Goal: Check status: Check status

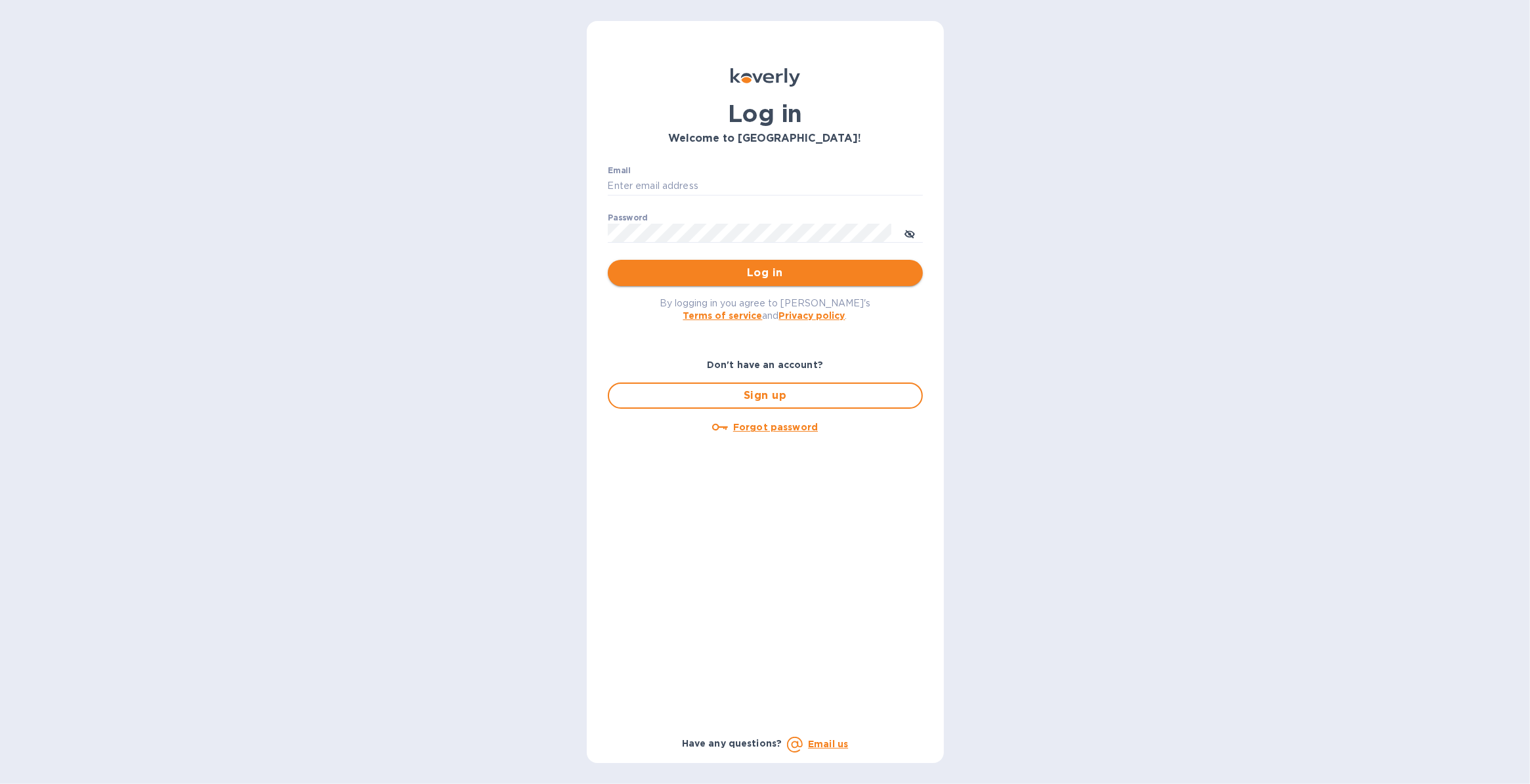
type input "[PERSON_NAME][EMAIL_ADDRESS][PERSON_NAME][DOMAIN_NAME]"
click at [776, 270] on span "Log in" at bounding box center [765, 273] width 294 height 16
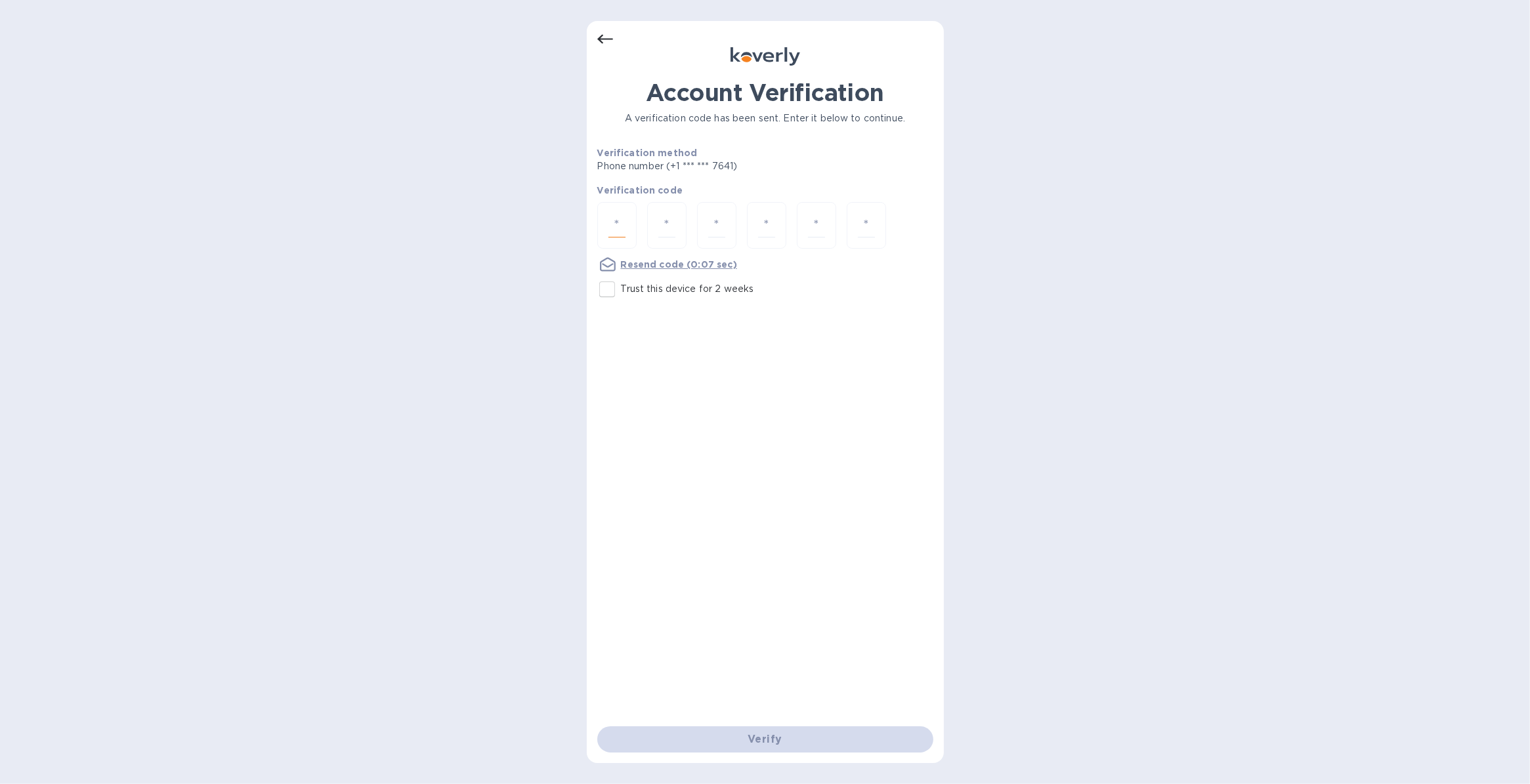
click at [615, 231] on input "number" at bounding box center [617, 225] width 17 height 24
type input "7"
type input "4"
type input "8"
type input "0"
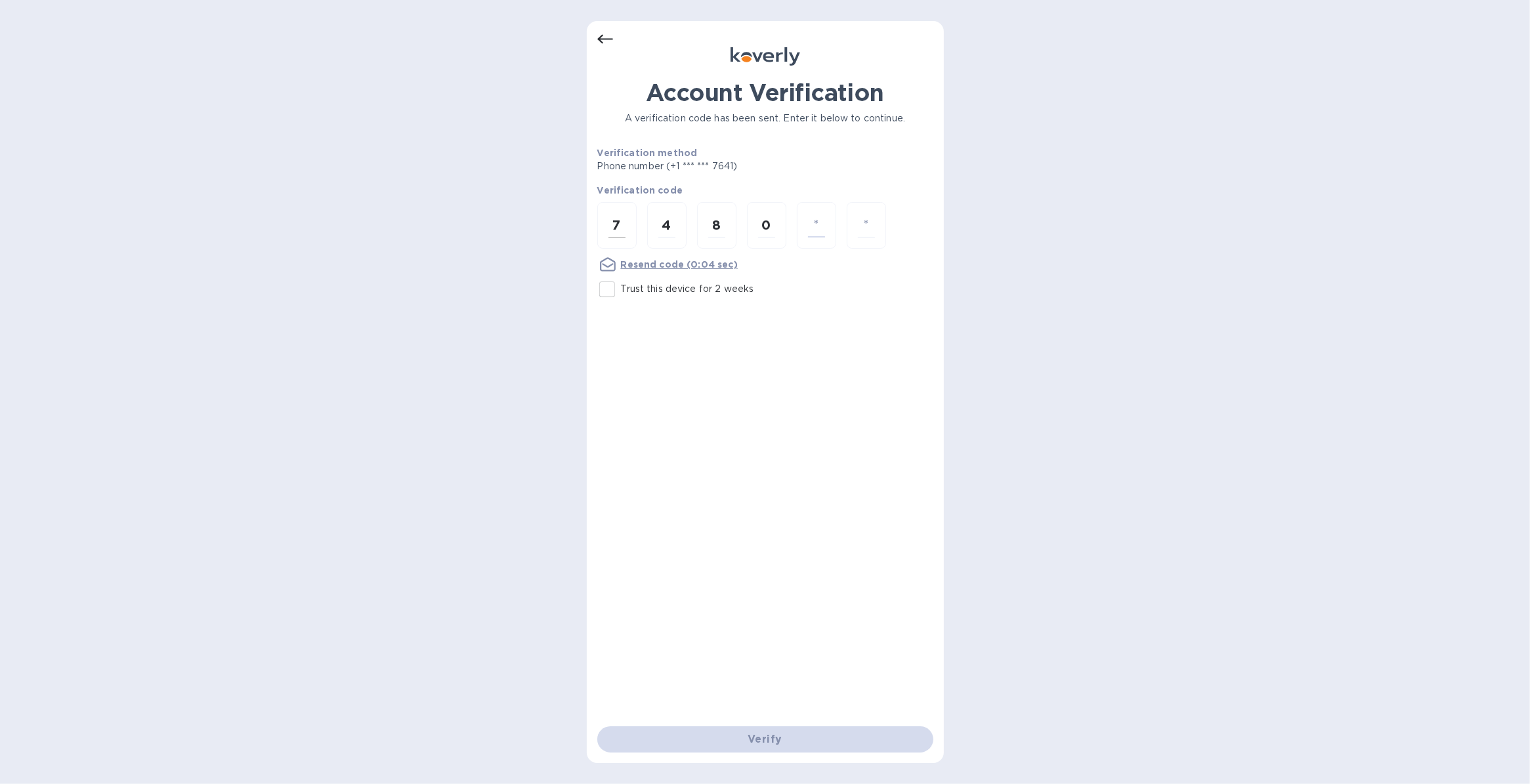
type input "5"
type input "2"
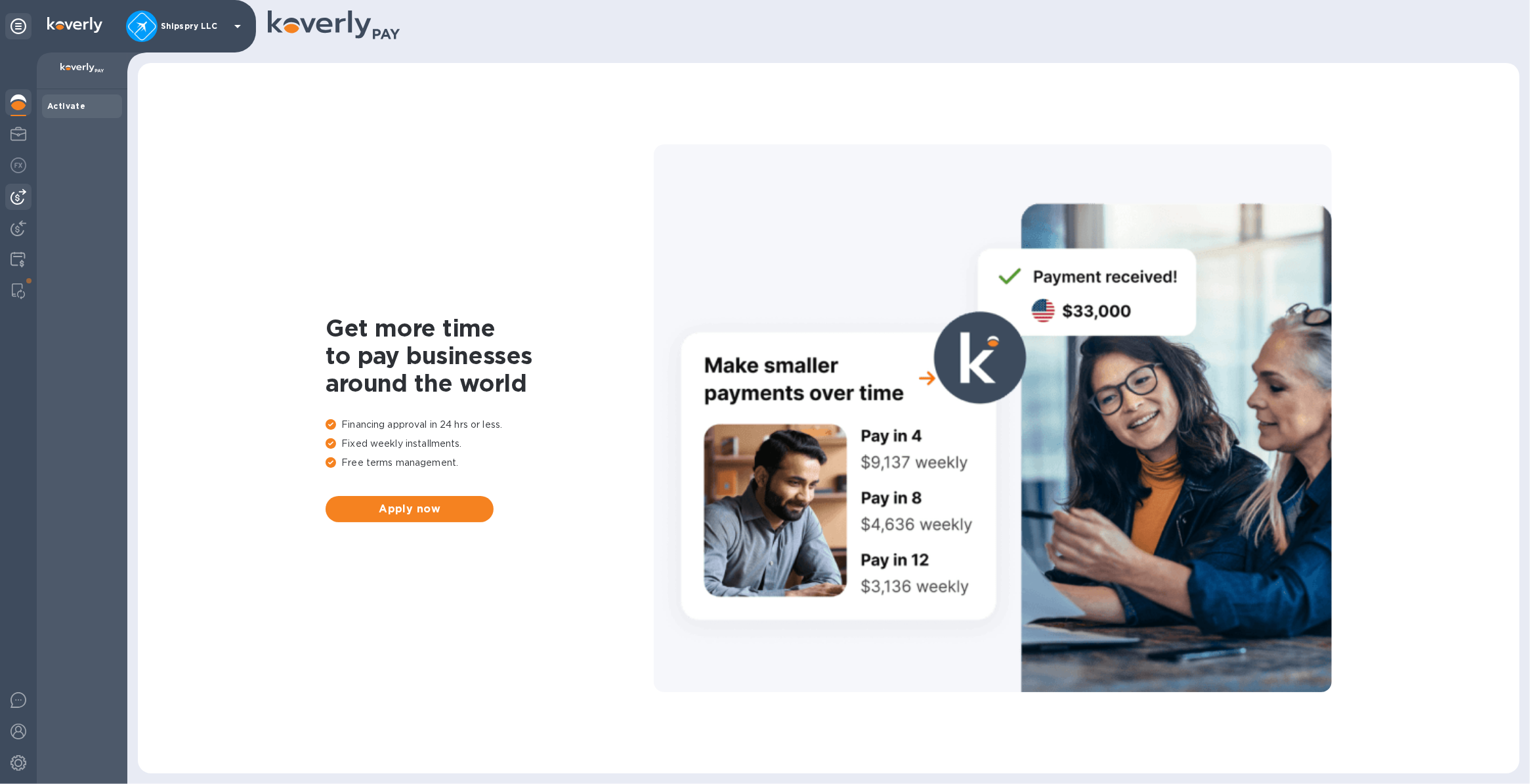
click at [19, 195] on img at bounding box center [18, 197] width 16 height 16
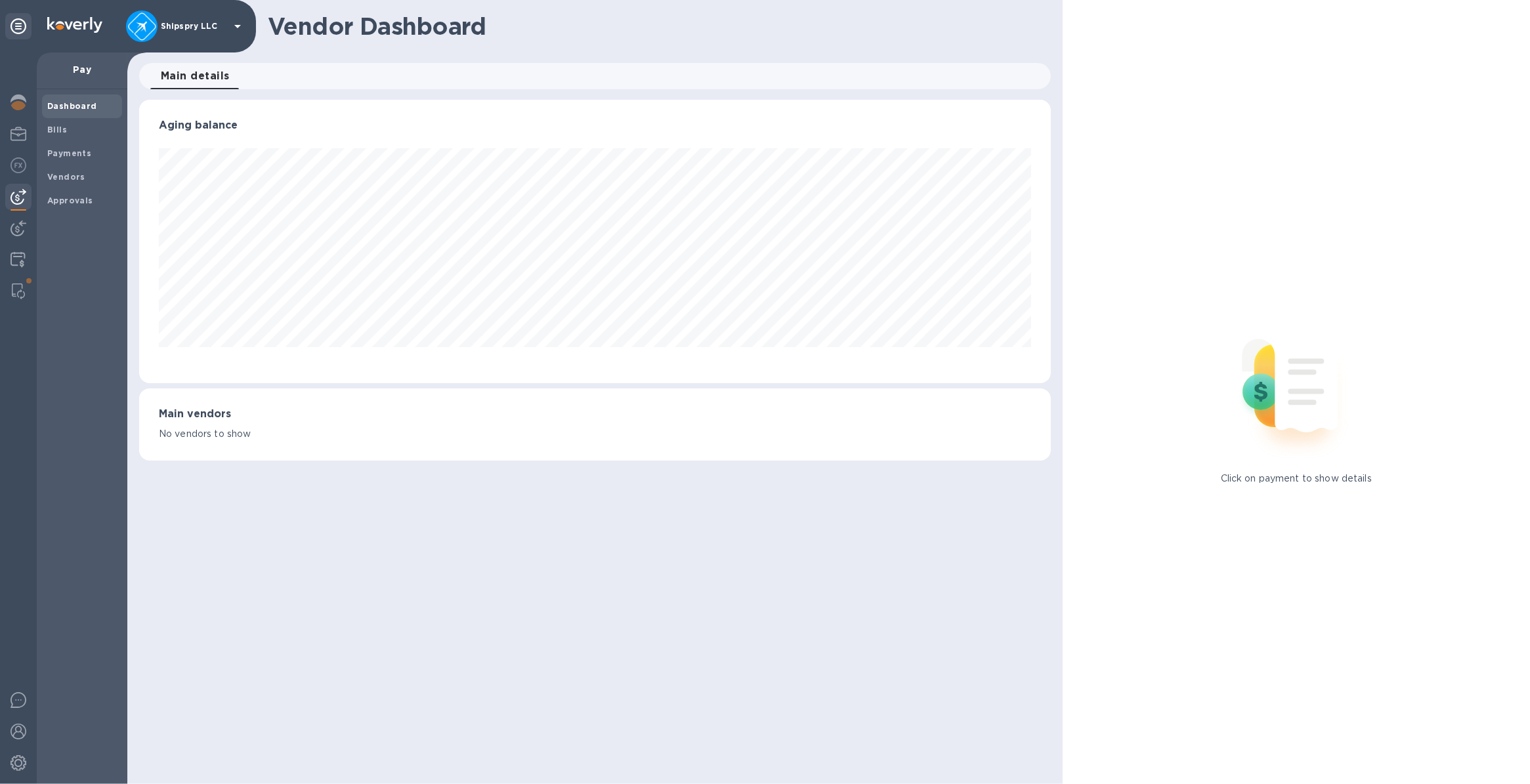
scroll to position [283, 911]
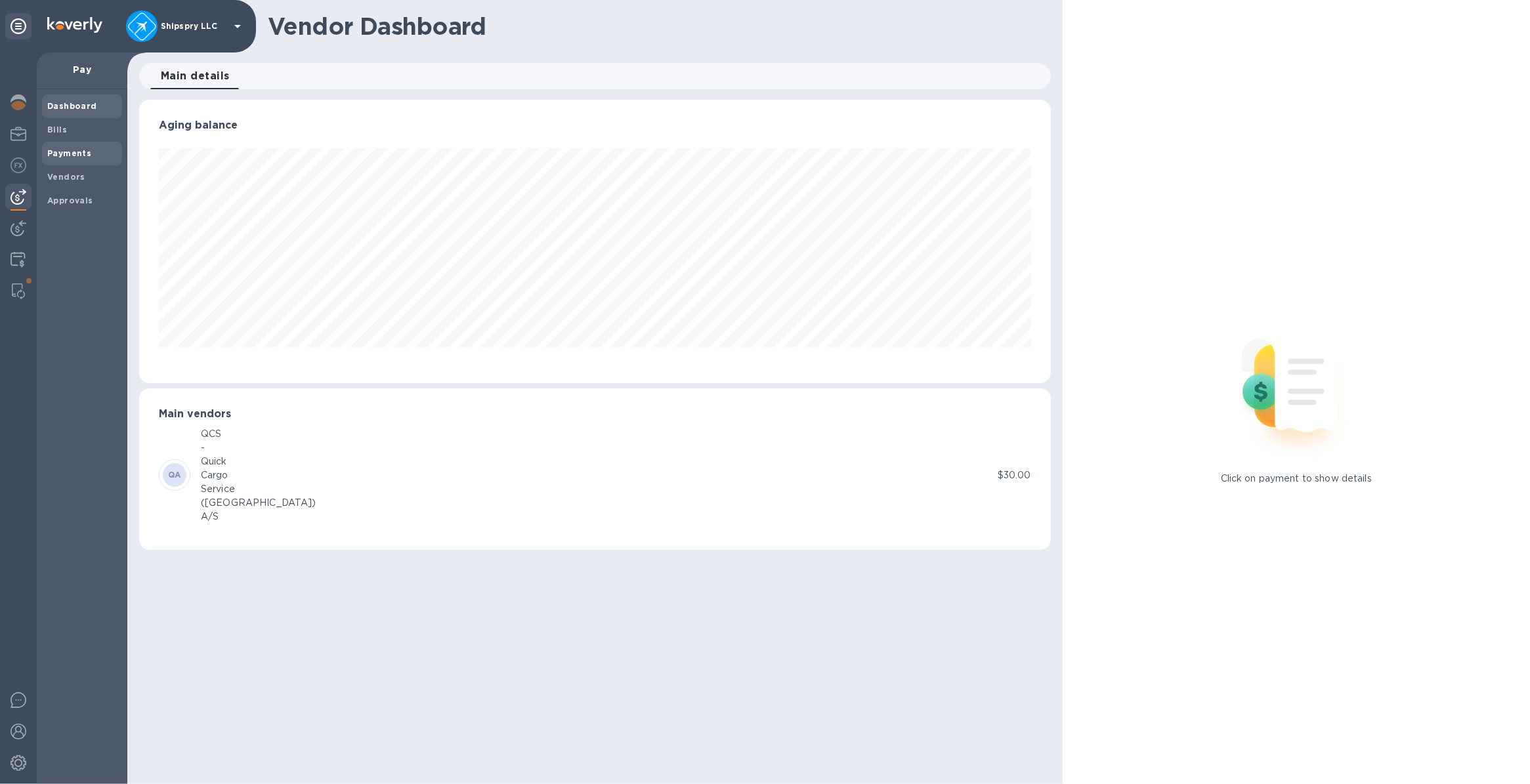
click at [58, 157] on span "Payments" at bounding box center [69, 153] width 44 height 13
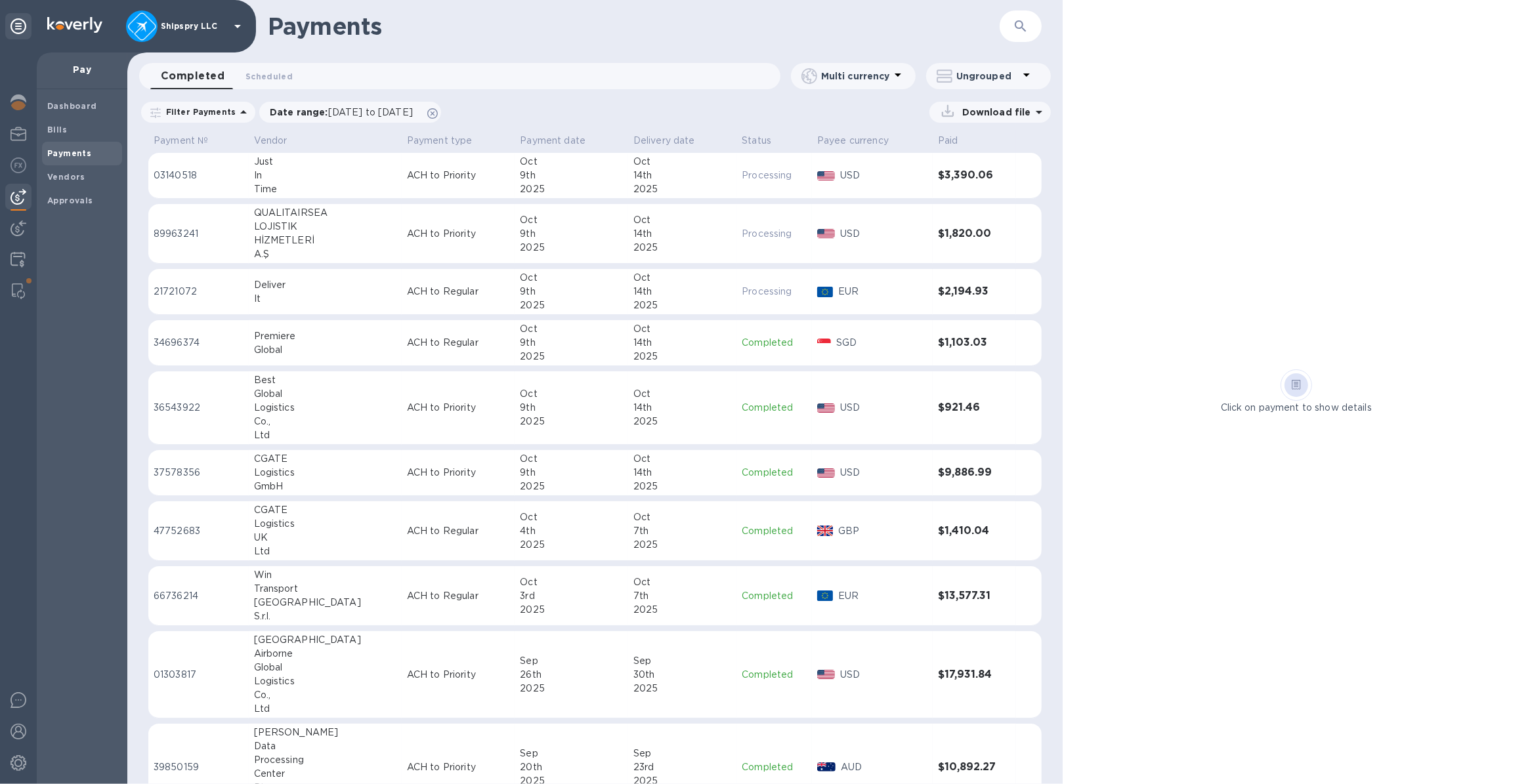
click at [680, 184] on div "2025" at bounding box center [682, 189] width 98 height 14
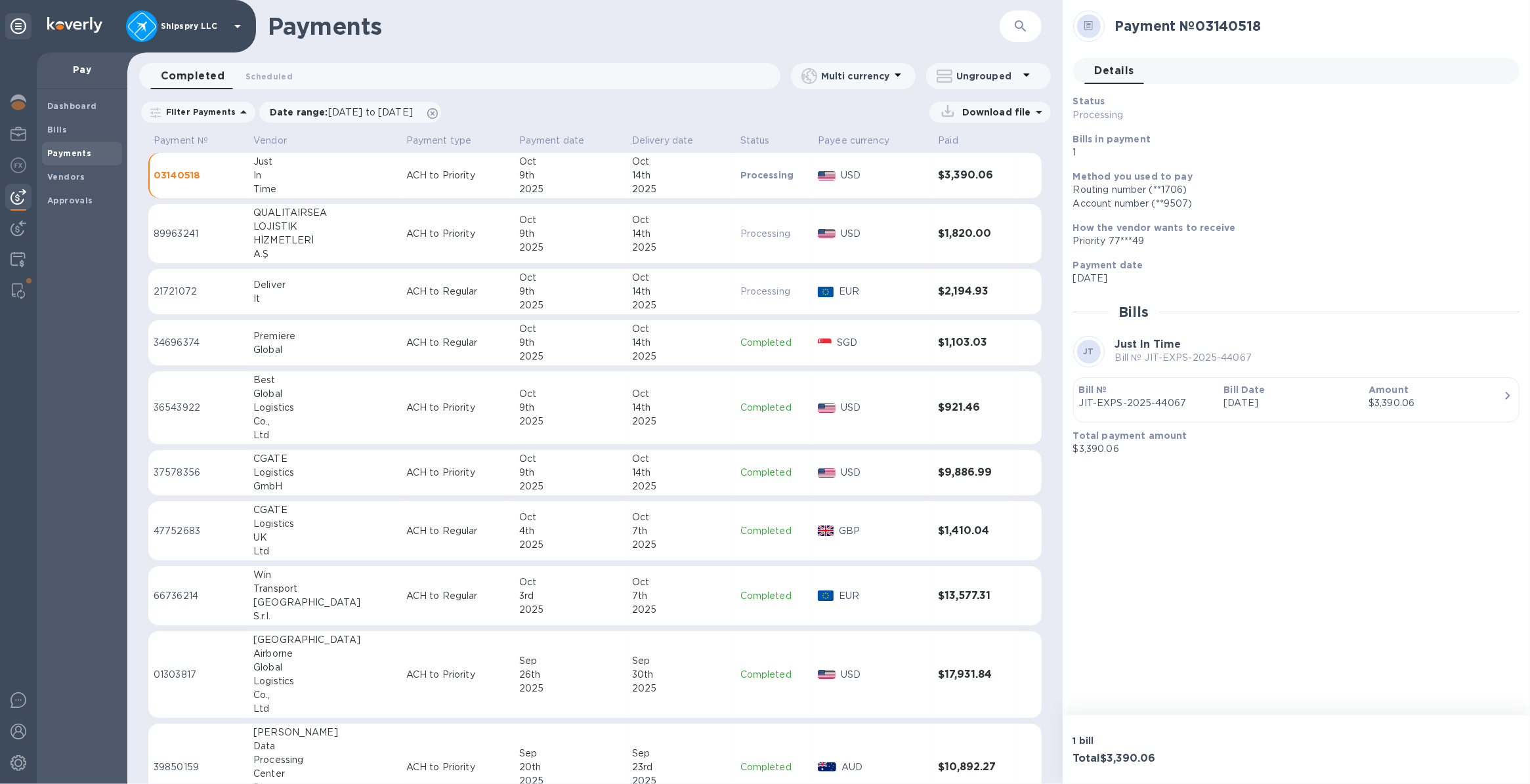
click at [1220, 402] on div "Bill Date Sep 24th 2025" at bounding box center [1290, 396] width 145 height 37
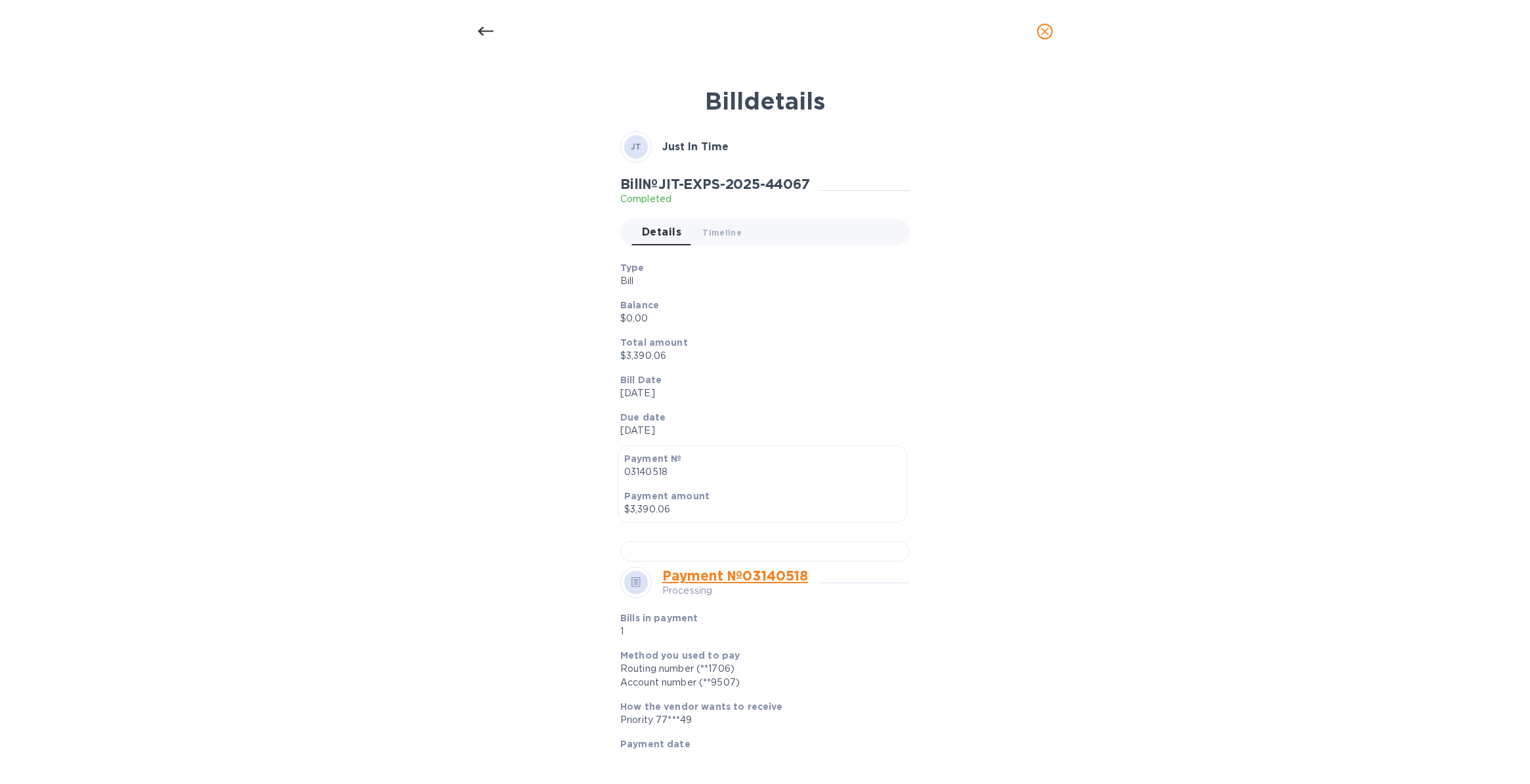
click at [500, 30] on div at bounding box center [485, 31] width 31 height 31
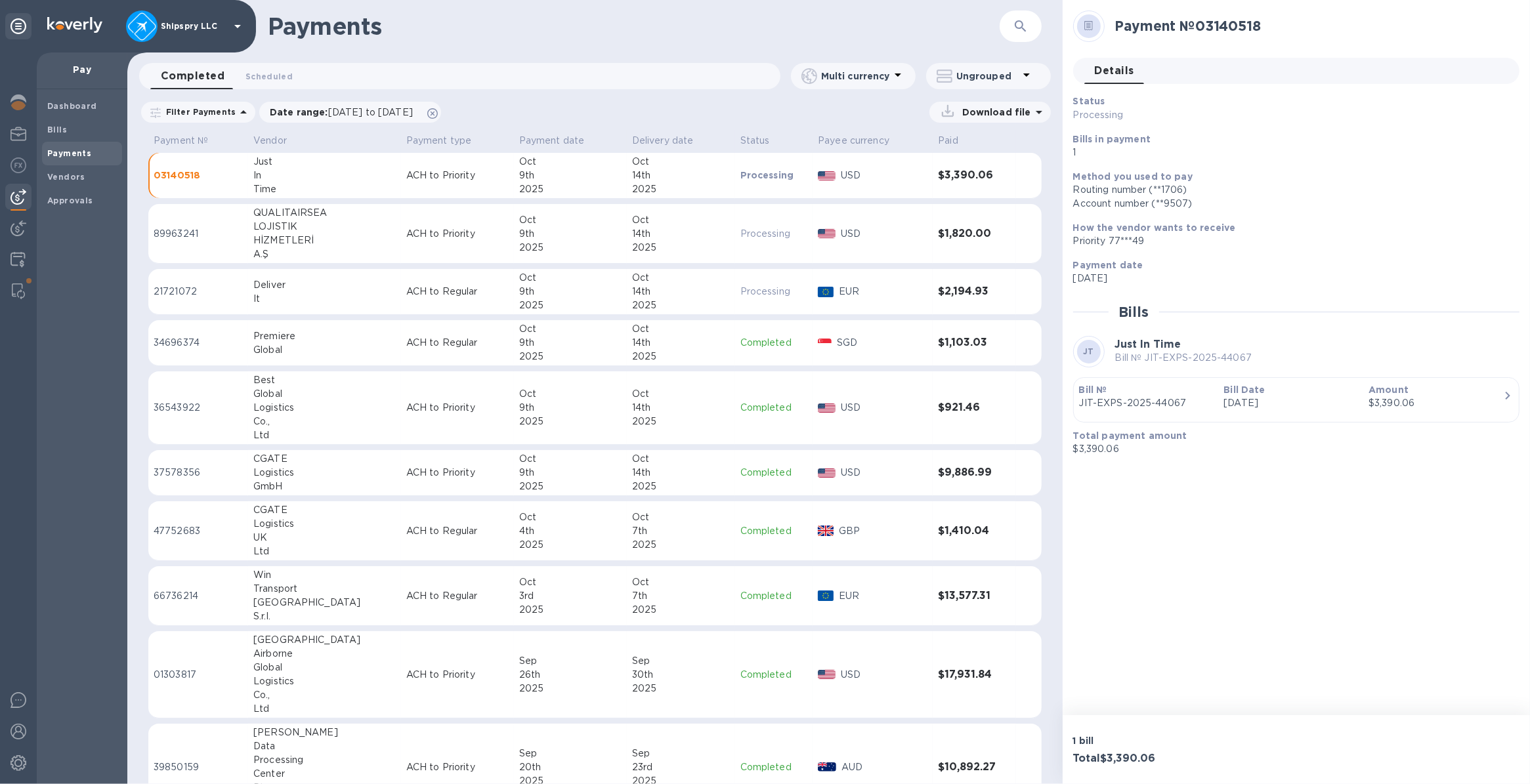
click at [632, 300] on div "2025" at bounding box center [680, 305] width 98 height 14
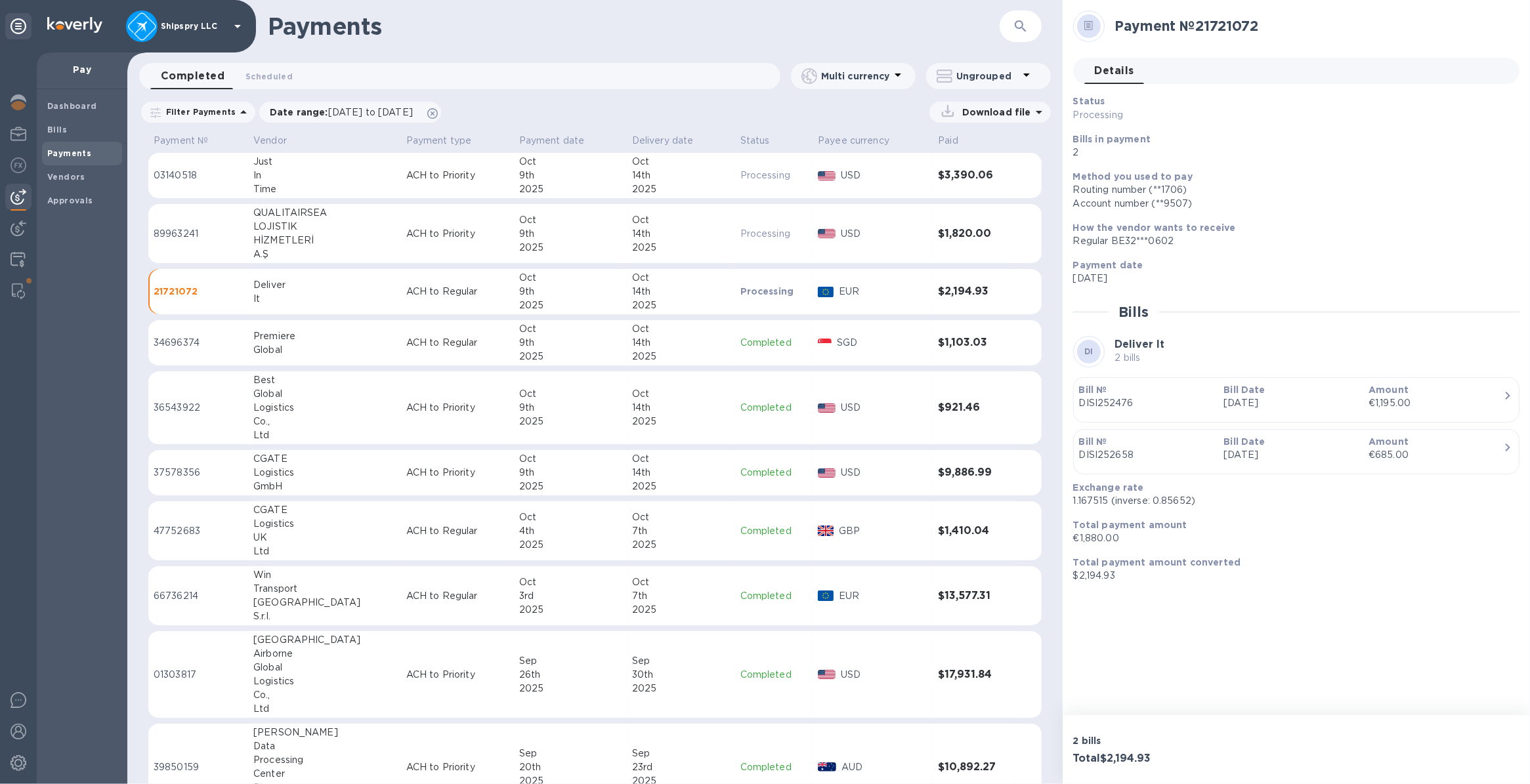
click at [559, 227] on div "9th" at bounding box center [570, 234] width 103 height 14
click at [559, 166] on div "Oct" at bounding box center [570, 162] width 103 height 14
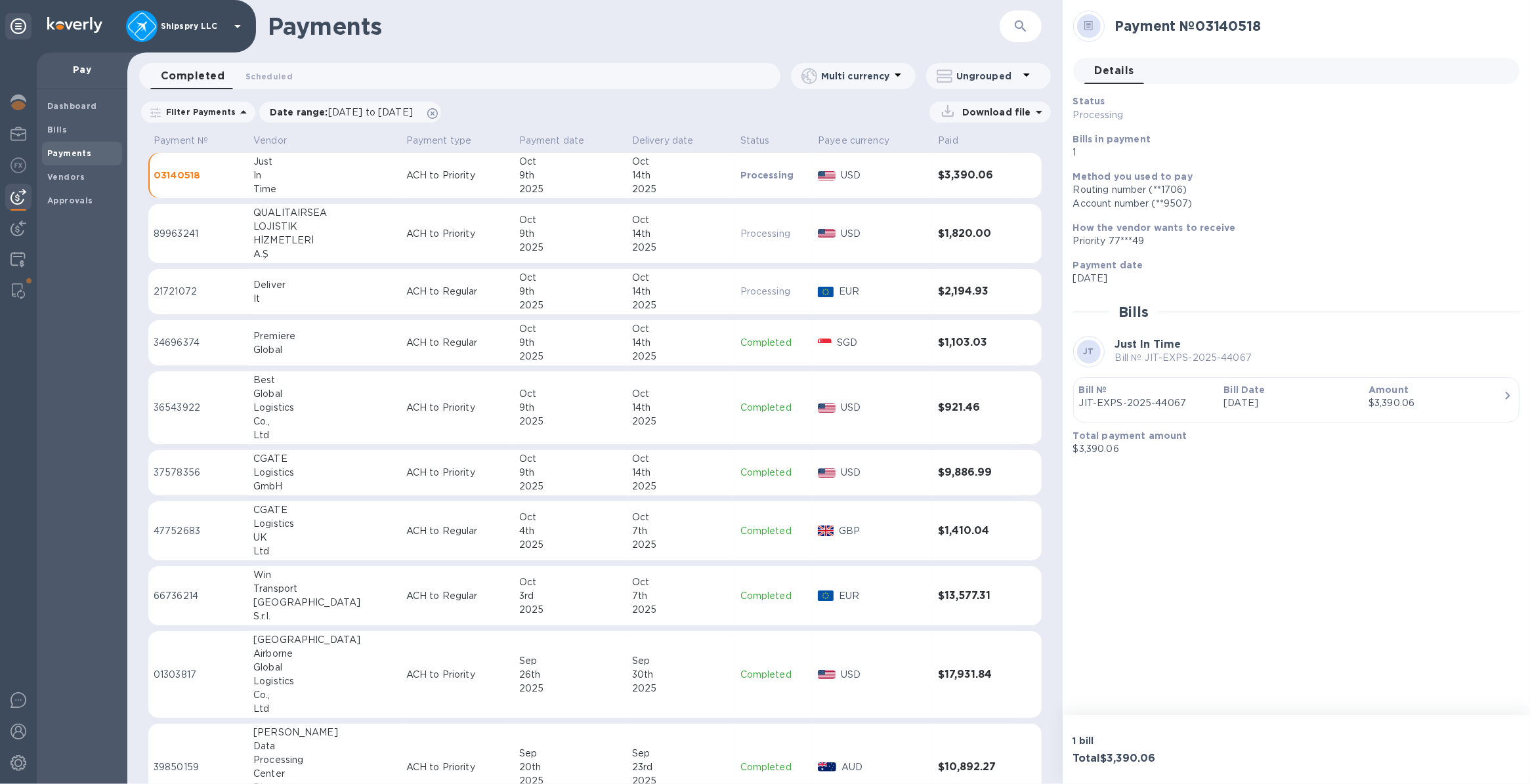
click at [1438, 404] on div "$3,390.06" at bounding box center [1436, 403] width 134 height 14
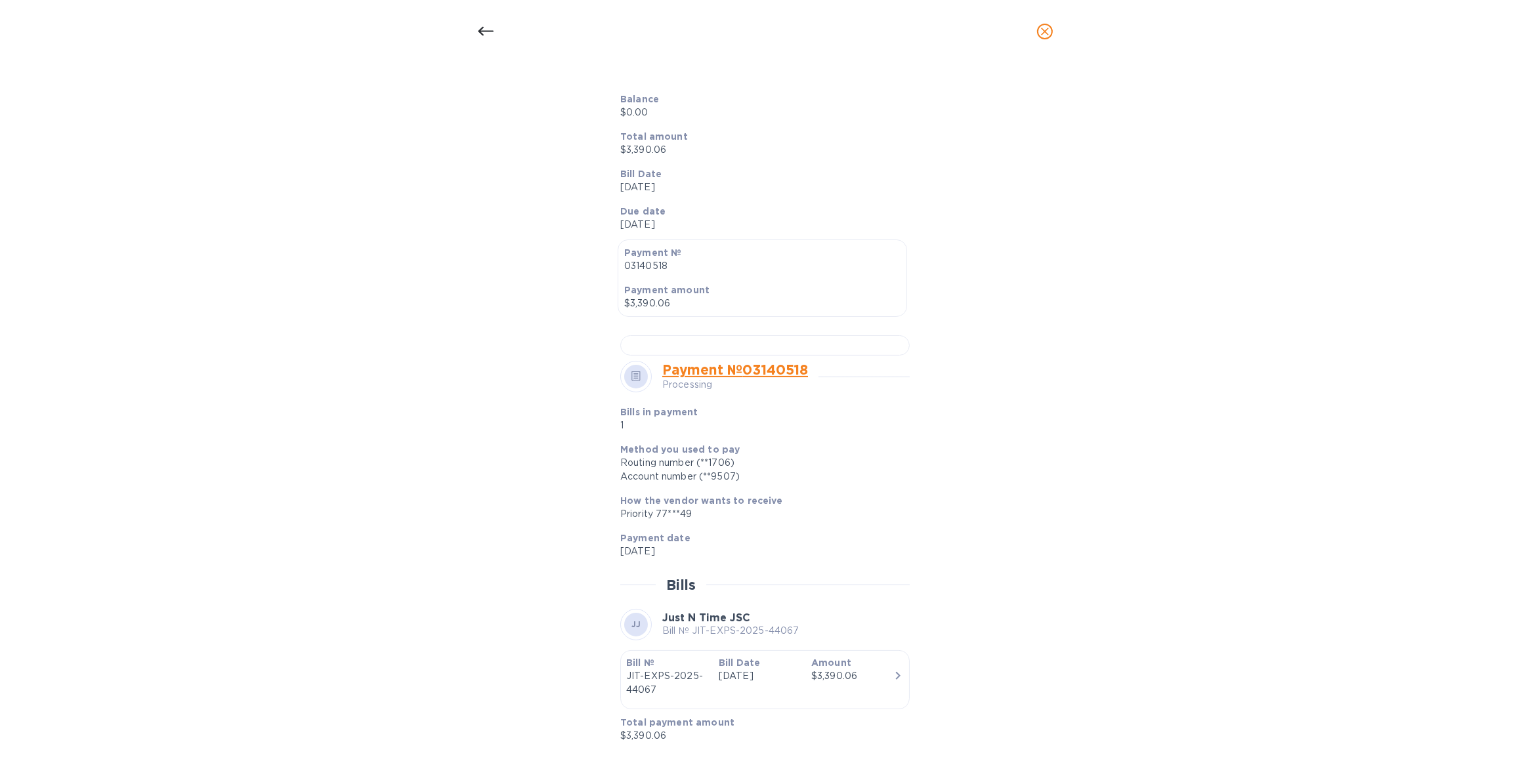
scroll to position [392, 0]
click at [842, 355] on div at bounding box center [765, 345] width 290 height 20
click at [487, 31] on icon at bounding box center [485, 31] width 16 height 16
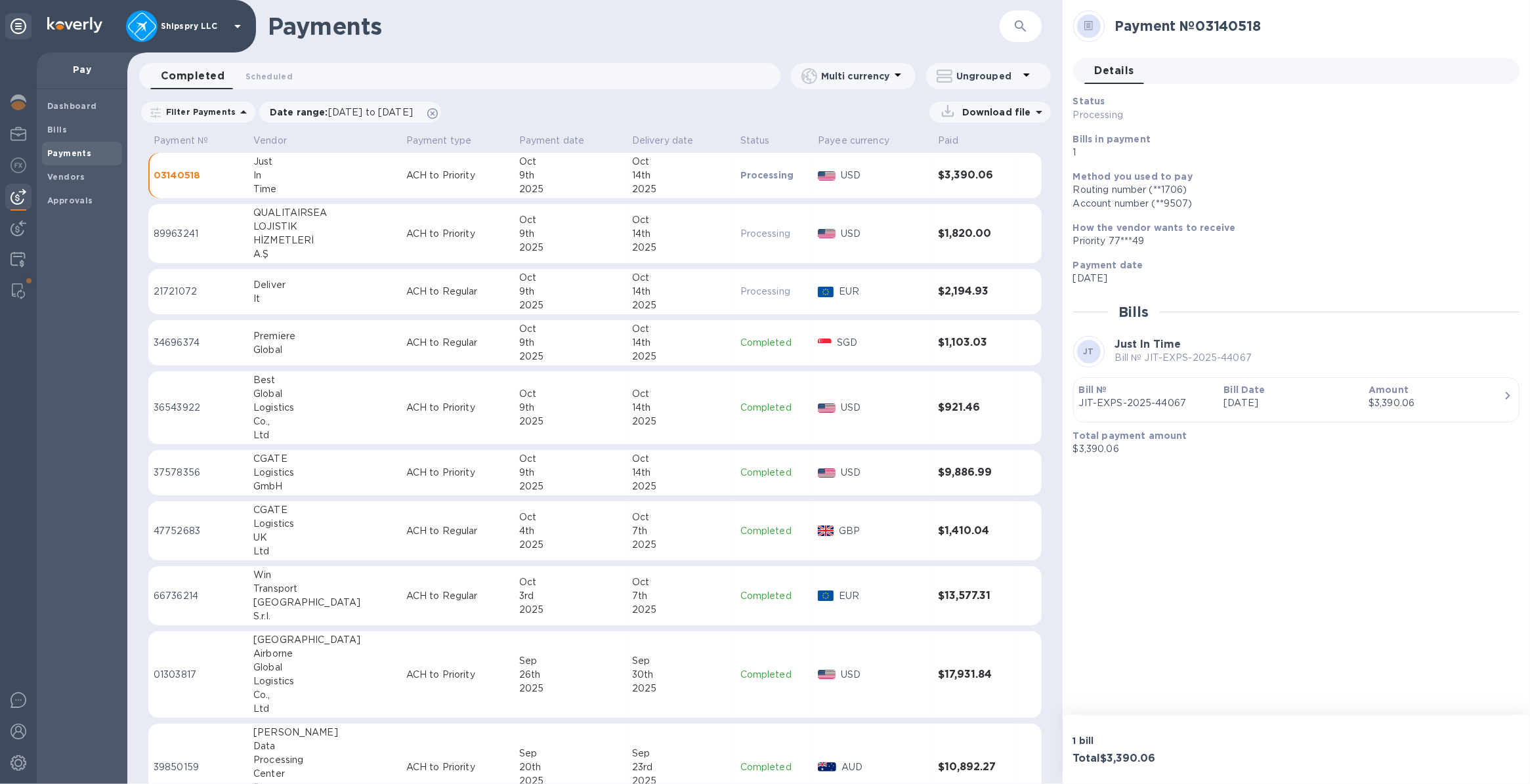
scroll to position [153, 0]
click at [696, 293] on div "14th" at bounding box center [680, 292] width 98 height 14
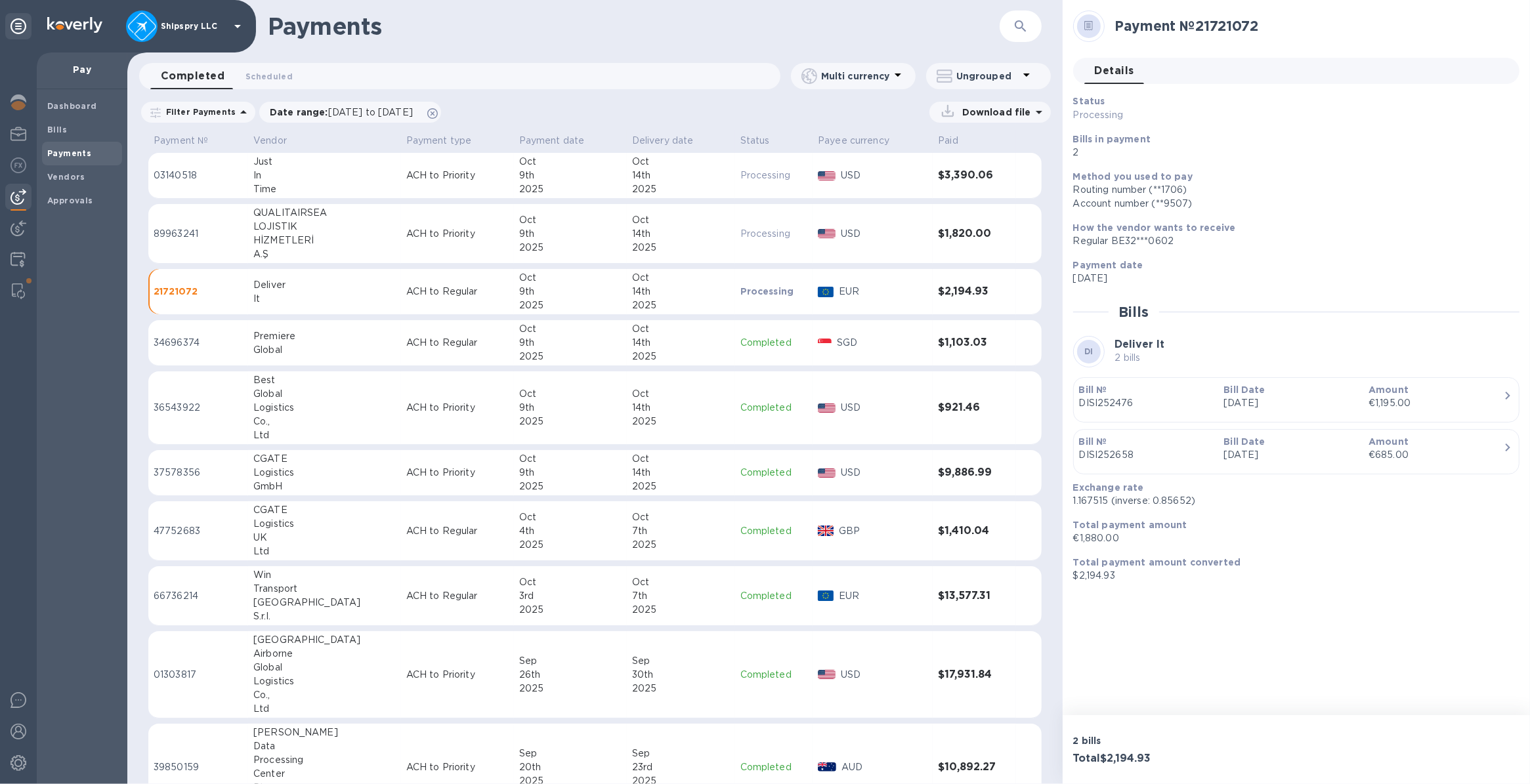
click at [699, 344] on div "14th" at bounding box center [680, 343] width 98 height 14
